Goal: Communication & Community: Answer question/provide support

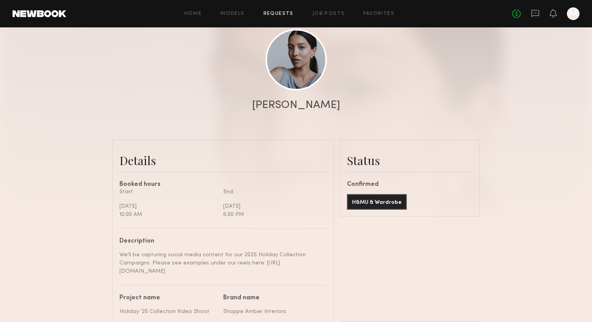
scroll to position [367, 0]
click at [540, 13] on icon at bounding box center [535, 13] width 9 height 9
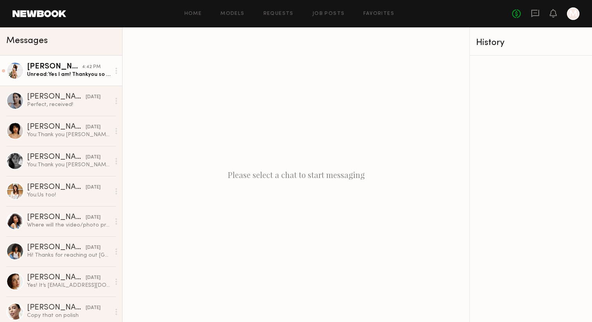
click at [62, 74] on div "Unread: Yes I am! Thankyou so much! See you tomorrow" at bounding box center [68, 74] width 83 height 7
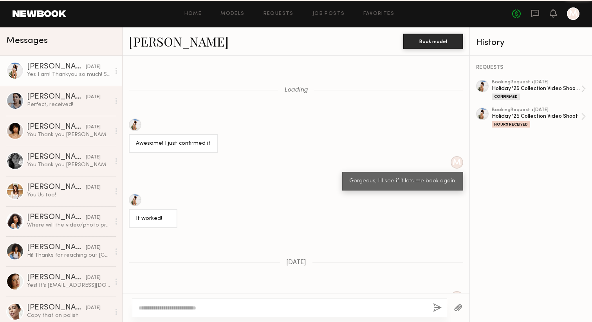
scroll to position [481, 0]
